Goal: Task Accomplishment & Management: Manage account settings

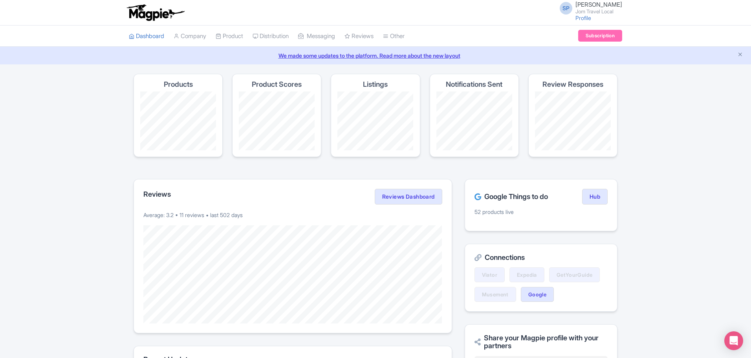
click at [567, 0] on div "SP [PERSON_NAME] Jom Travel Local Profile Users Settings Sign out" at bounding box center [375, 13] width 751 height 26
click at [559, 6] on span "SP" at bounding box center [565, 8] width 13 height 13
click at [571, 60] on link "Sign out" at bounding box center [584, 61] width 75 height 12
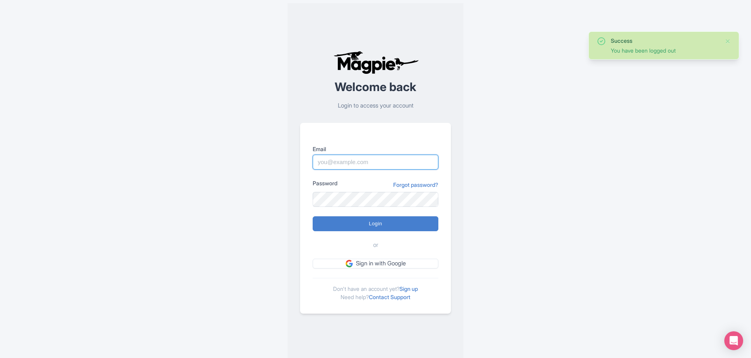
type input "[EMAIL_ADDRESS][DOMAIN_NAME]"
click at [402, 166] on input "[EMAIL_ADDRESS][DOMAIN_NAME]" at bounding box center [376, 162] width 126 height 15
